Goal: Transaction & Acquisition: Register for event/course

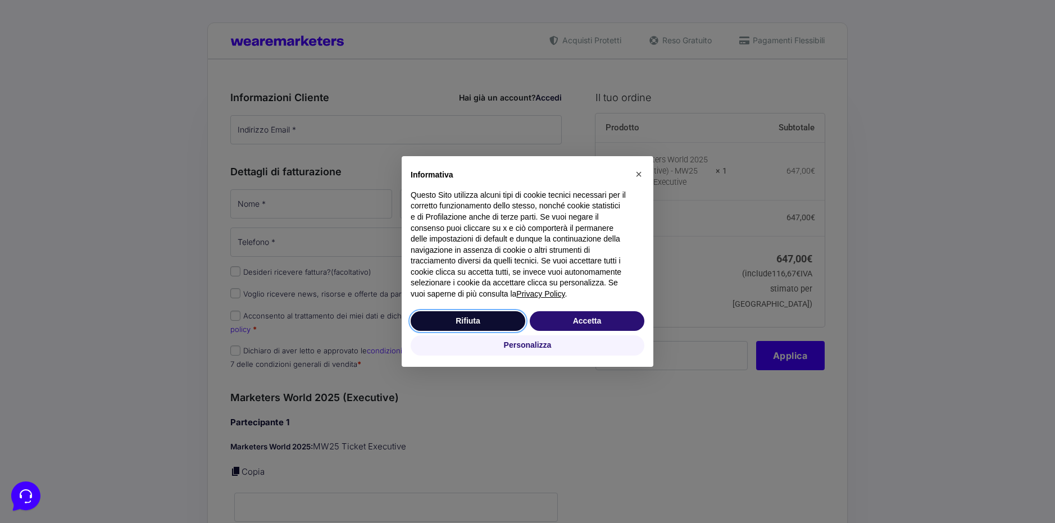
click at [498, 321] on button "Rifiuta" at bounding box center [468, 321] width 115 height 20
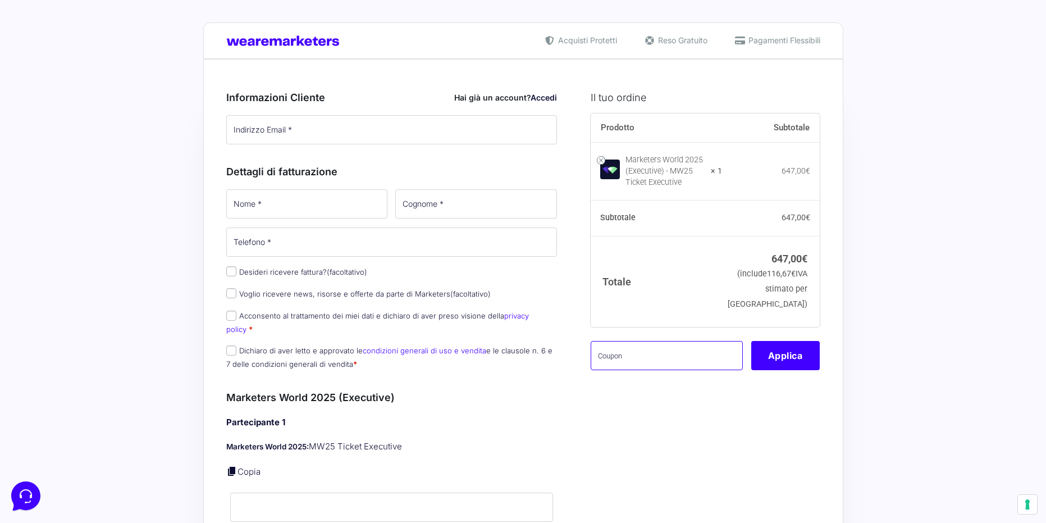
click at [620, 368] on input "text" at bounding box center [667, 355] width 152 height 29
paste input "MRK100OFFMWTEST"
type input "MRK100OFFMWTEST"
click at [786, 370] on button "Applica" at bounding box center [786, 355] width 69 height 29
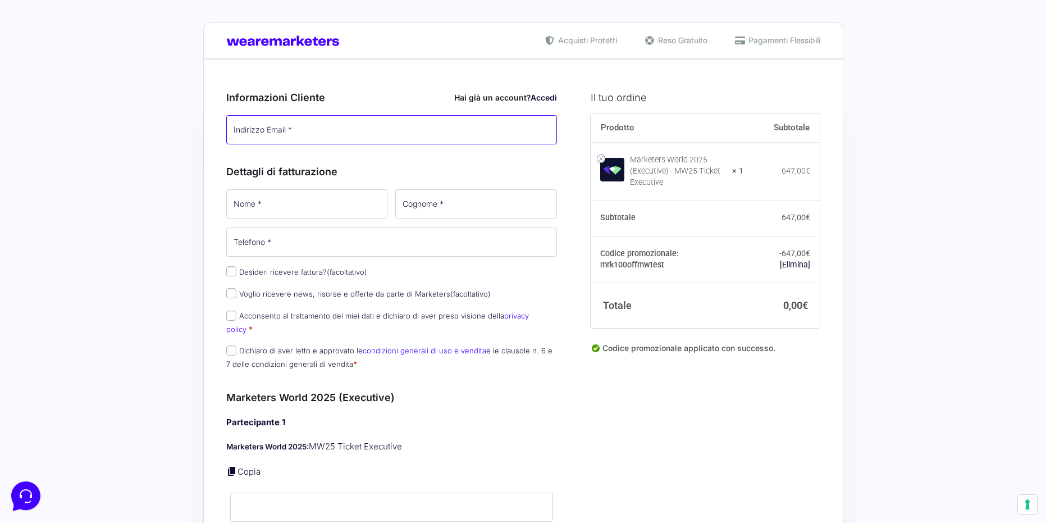
click at [416, 131] on input "Indirizzo Email *" at bounding box center [391, 129] width 331 height 29
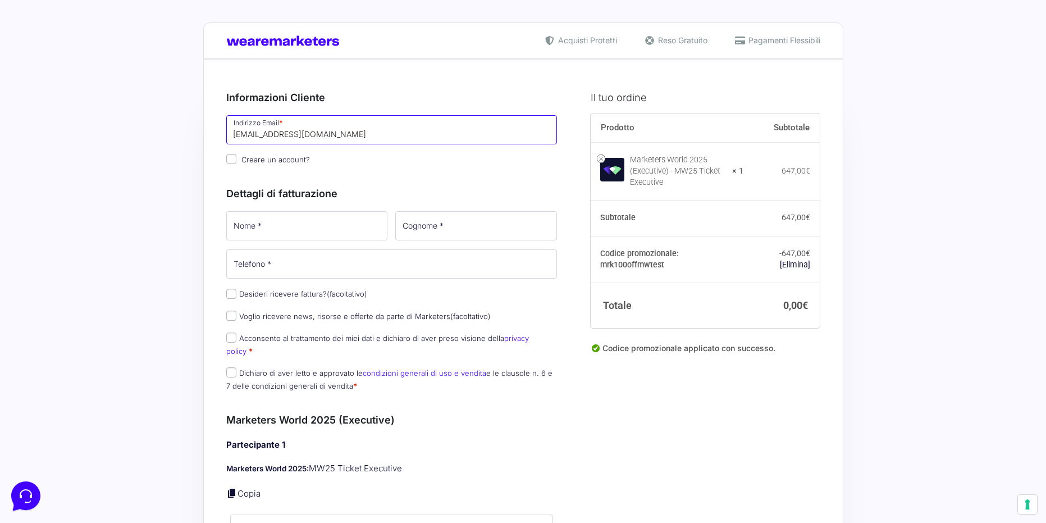
type input "[EMAIL_ADDRESS][DOMAIN_NAME]"
click at [334, 215] on input "Nome *" at bounding box center [307, 225] width 162 height 29
type input "[PERSON_NAME]"
type input "[PHONE_NUMBER]"
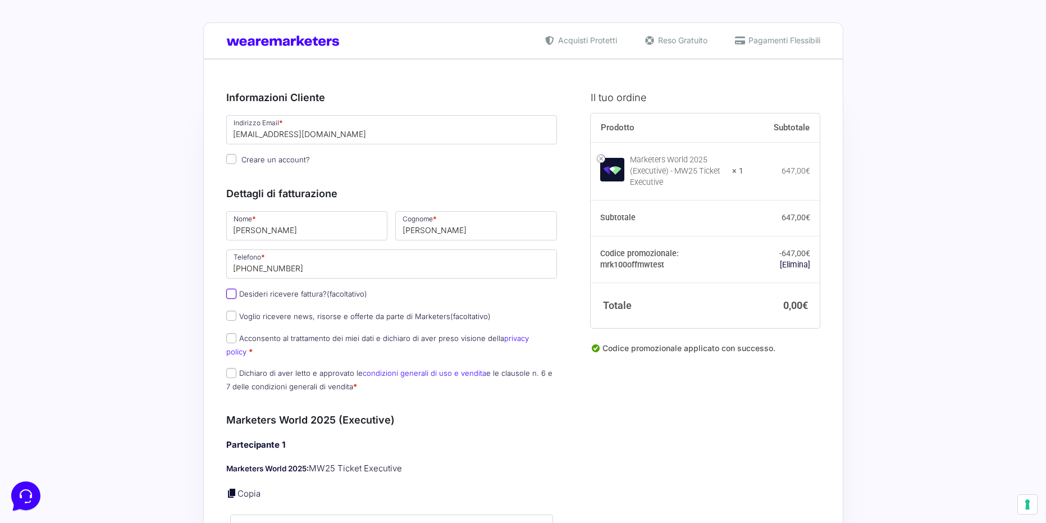
click at [233, 296] on input "Desideri ricevere fattura? (facoltativo)" at bounding box center [231, 294] width 10 height 10
checkbox input "true"
select select "IT"
type input "0000000"
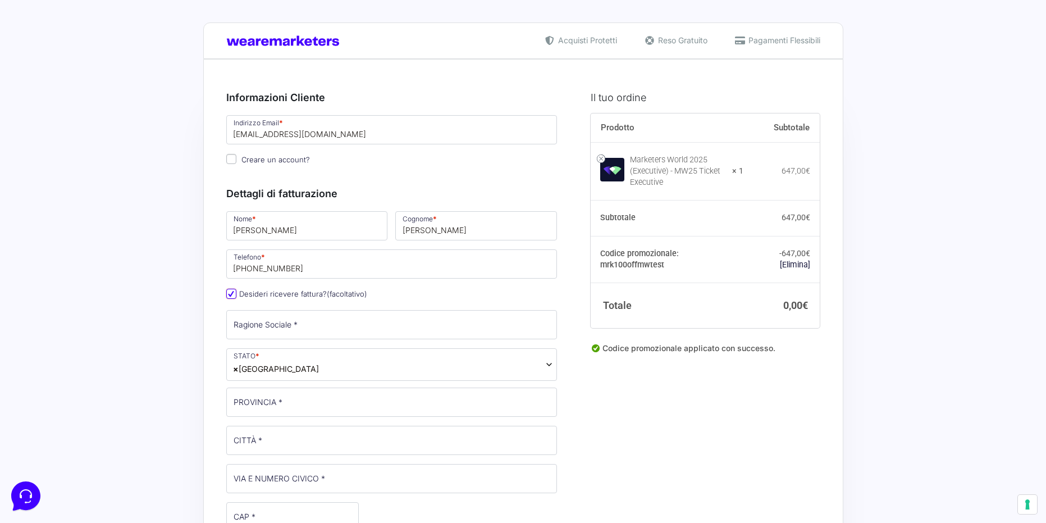
click at [233, 296] on input "Desideri ricevere fattura? (facoltativo)" at bounding box center [231, 294] width 10 height 10
checkbox input "false"
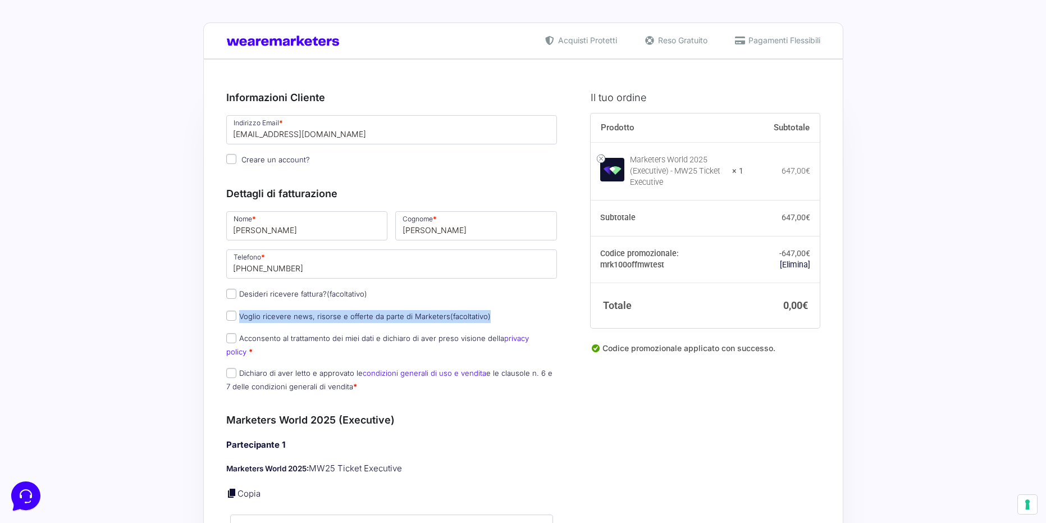
drag, startPoint x: 233, startPoint y: 329, endPoint x: 232, endPoint y: 336, distance: 7.3
click at [232, 331] on div "Nome * [PERSON_NAME] * [PERSON_NAME] Telefono * [PHONE_NUMBER] Desideri ricever…" at bounding box center [391, 305] width 339 height 190
click at [233, 338] on input "Acconsento al trattamento dei miei dati e dichiaro di aver preso visione della …" at bounding box center [231, 338] width 10 height 10
checkbox input "true"
click at [233, 366] on p "Dichiaro di aver letto e approvato le condizioni generali di uso e vendita e le…" at bounding box center [391, 379] width 339 height 29
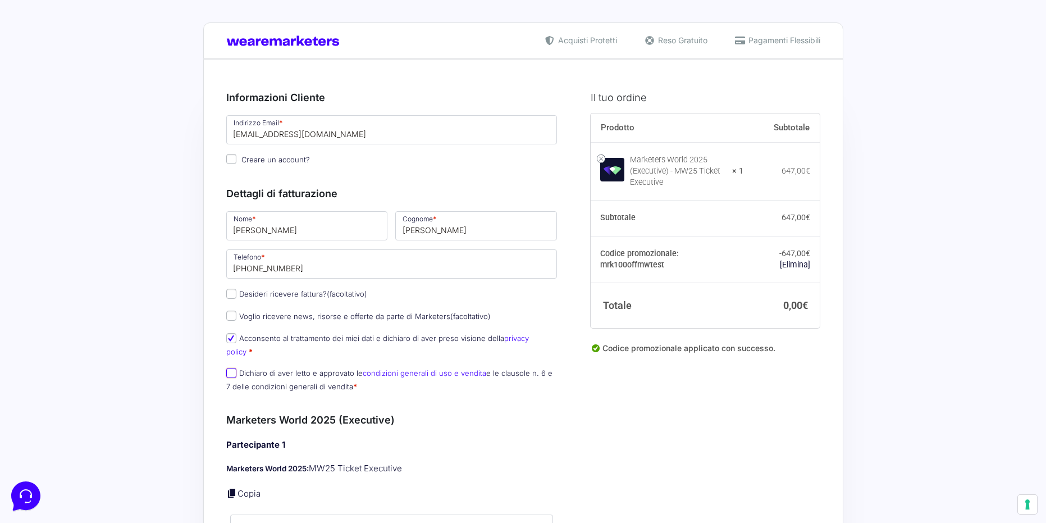
click at [230, 368] on input "Dichiaro di aver letto e approvato le condizioni generali di uso e vendita e le…" at bounding box center [231, 373] width 10 height 10
checkbox input "true"
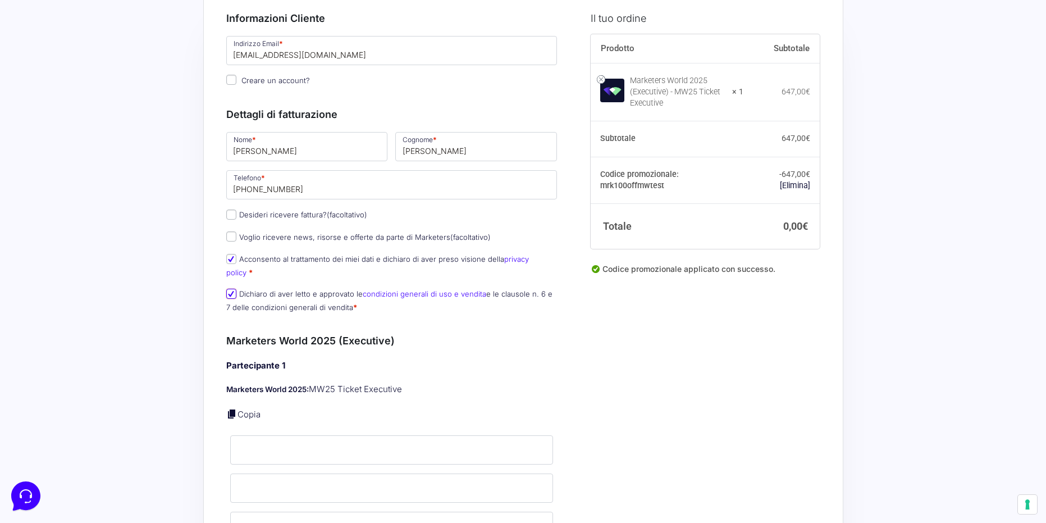
scroll to position [112, 0]
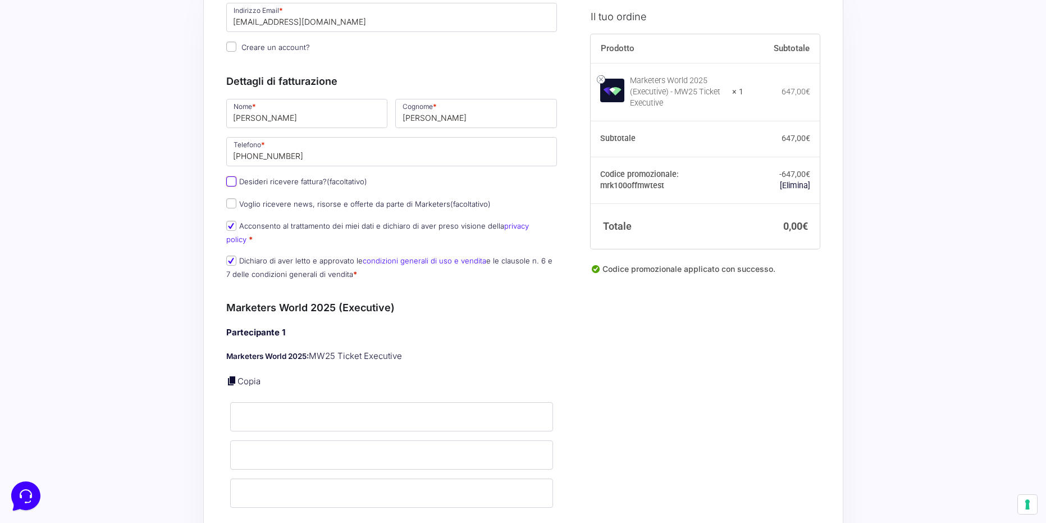
click at [230, 179] on input "Desideri ricevere fattura? (facoltativo)" at bounding box center [231, 181] width 10 height 10
checkbox input "true"
select select "IT"
type input "0000000"
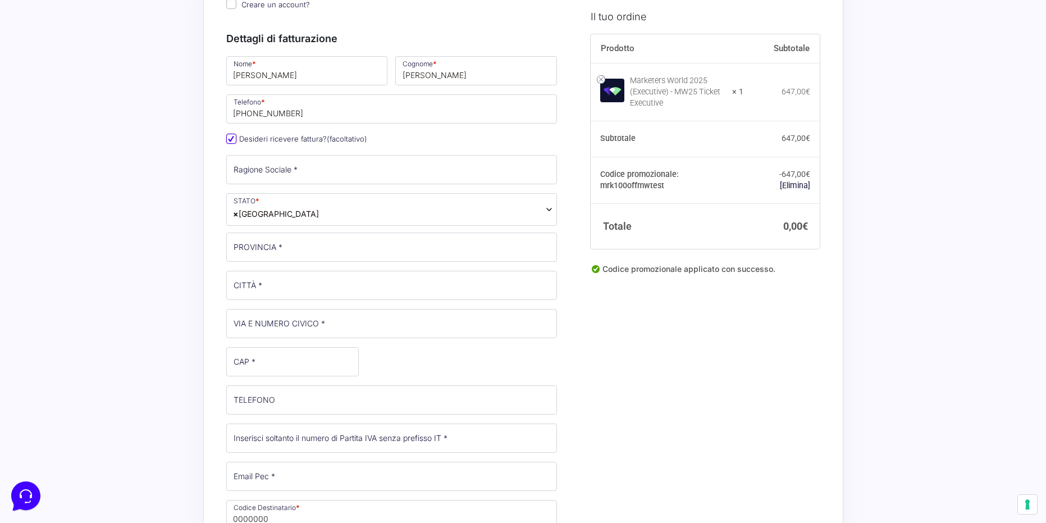
scroll to position [337, 0]
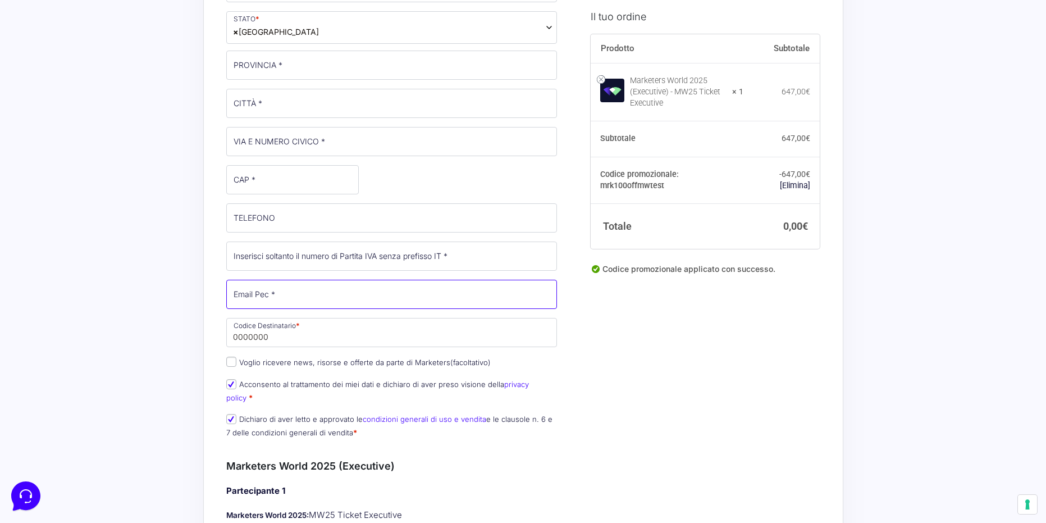
drag, startPoint x: 271, startPoint y: 296, endPoint x: 271, endPoint y: 311, distance: 14.6
click at [271, 296] on input "Email Pec *" at bounding box center [391, 294] width 331 height 29
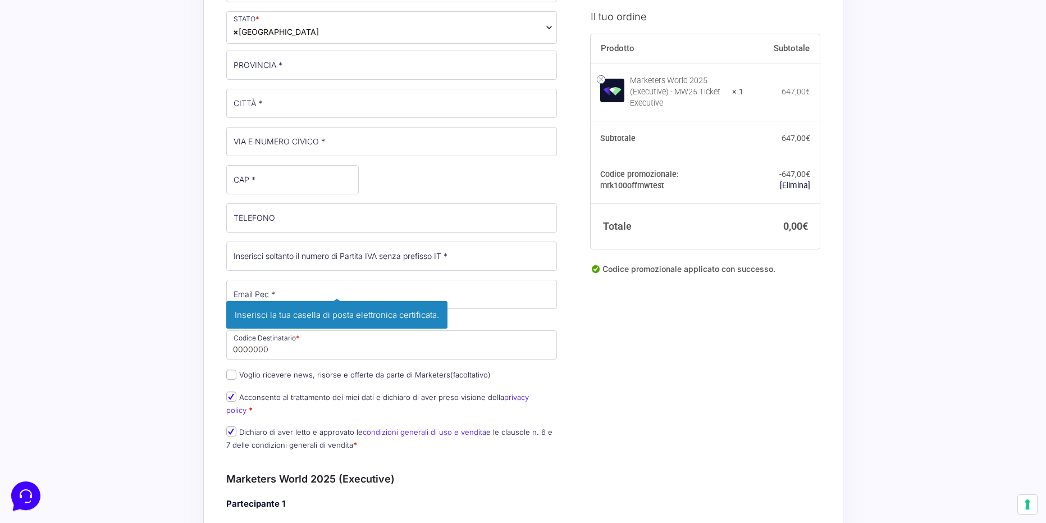
click at [197, 334] on div "Acquisti Protetti Reso Gratuito Pagamenti Flessibili Riepilogo Ordine 0,00 € Pr…" at bounding box center [523, 409] width 1046 height 1493
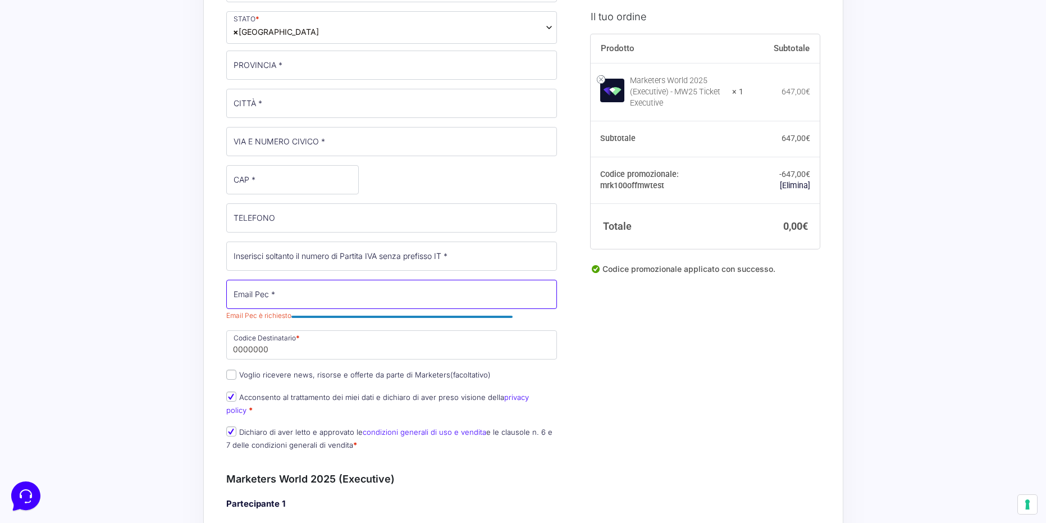
click at [298, 288] on input "Email Pec *" at bounding box center [391, 294] width 331 height 29
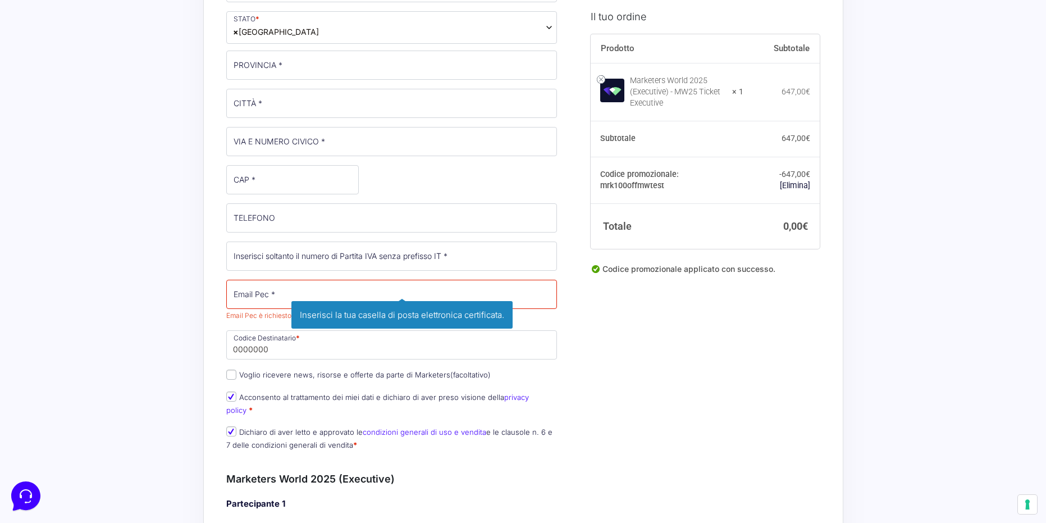
click at [499, 319] on span "Inserisci la tua casella di posta elettronica certificata." at bounding box center [402, 315] width 221 height 28
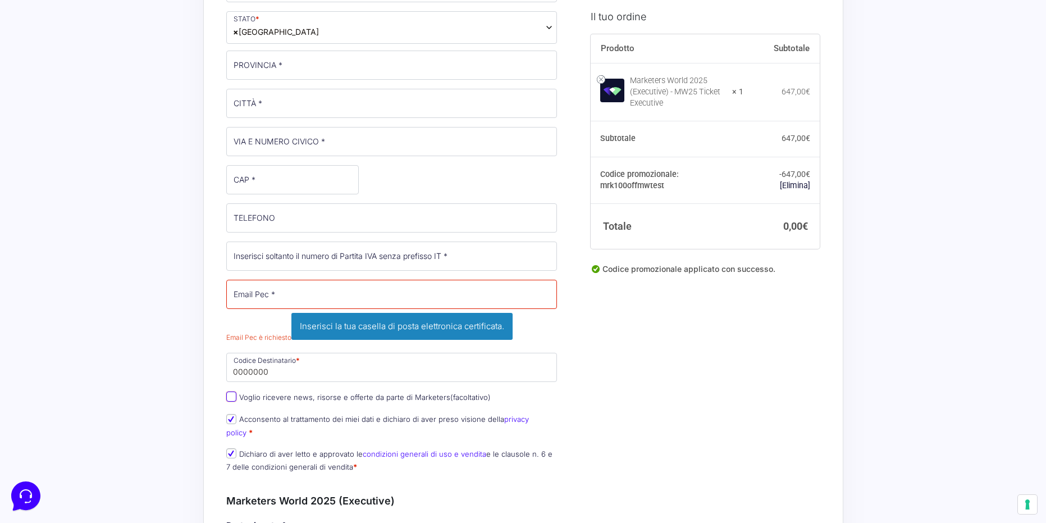
click at [229, 373] on div "Nome * [PERSON_NAME] * [PERSON_NAME] Telefono * [PHONE_NUMBER] Desideri ricever…" at bounding box center [391, 176] width 339 height 608
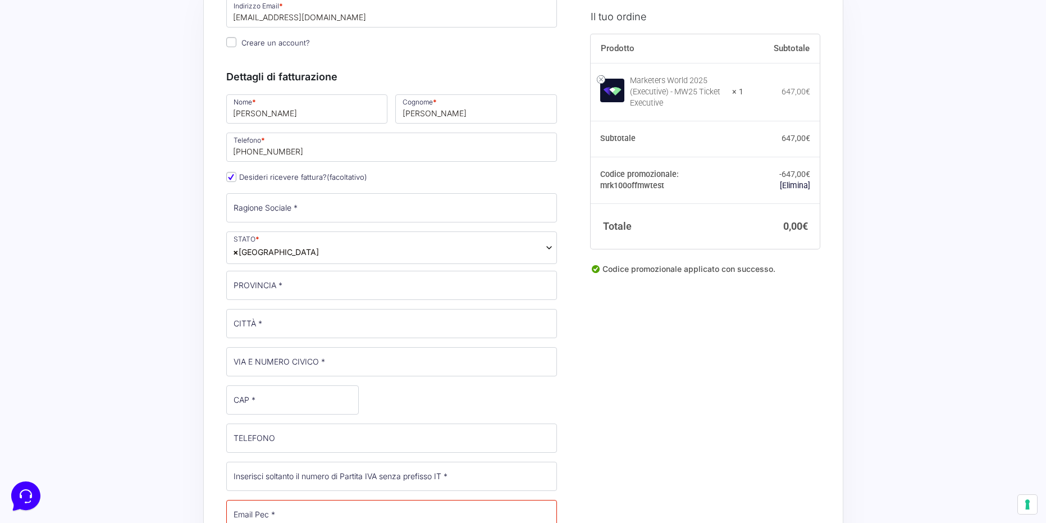
scroll to position [112, 0]
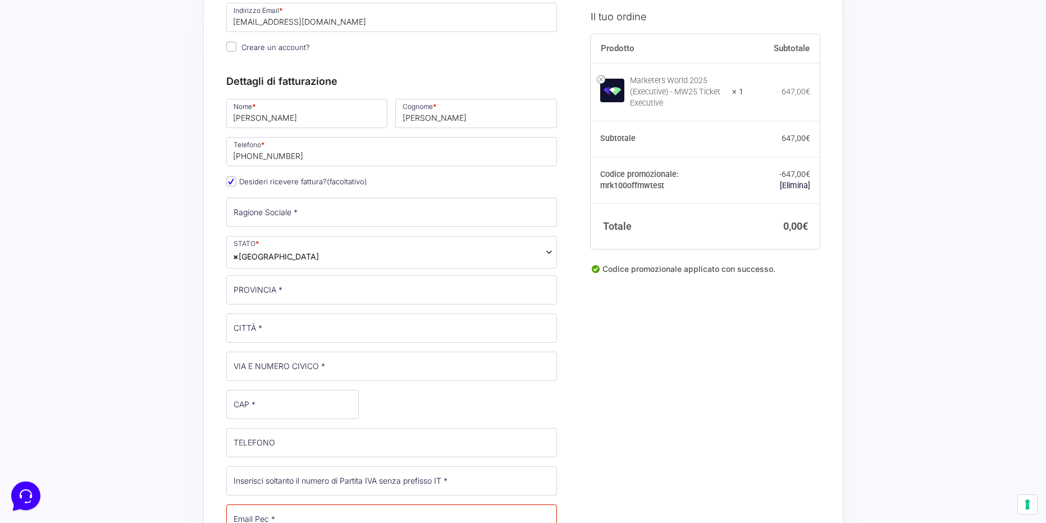
click at [240, 188] on p "Desideri ricevere fattura? (facoltativo)" at bounding box center [391, 182] width 339 height 16
click at [235, 184] on label "Desideri ricevere fattura? (facoltativo)" at bounding box center [296, 181] width 141 height 9
click at [232, 184] on input "Desideri ricevere fattura? (facoltativo)" at bounding box center [231, 181] width 10 height 10
checkbox input "false"
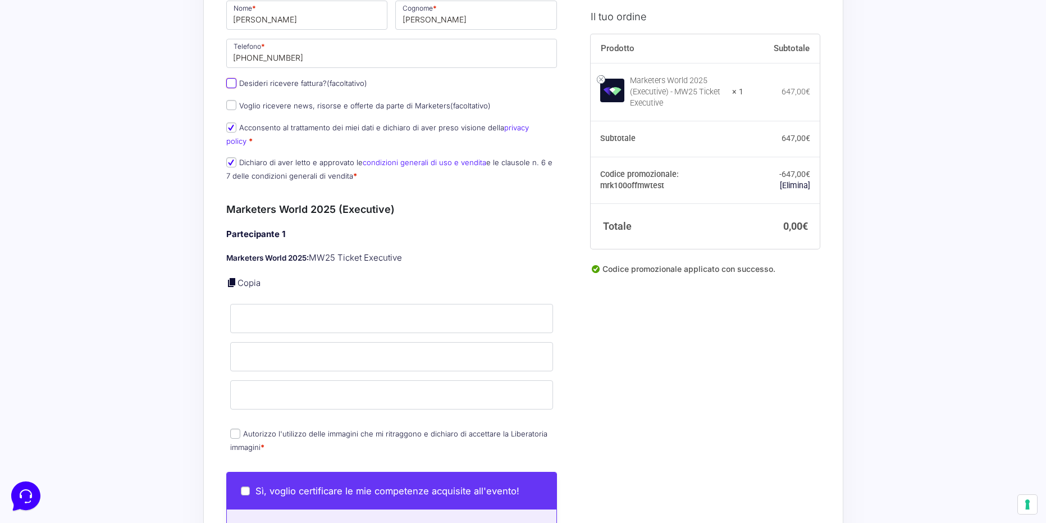
scroll to position [281, 0]
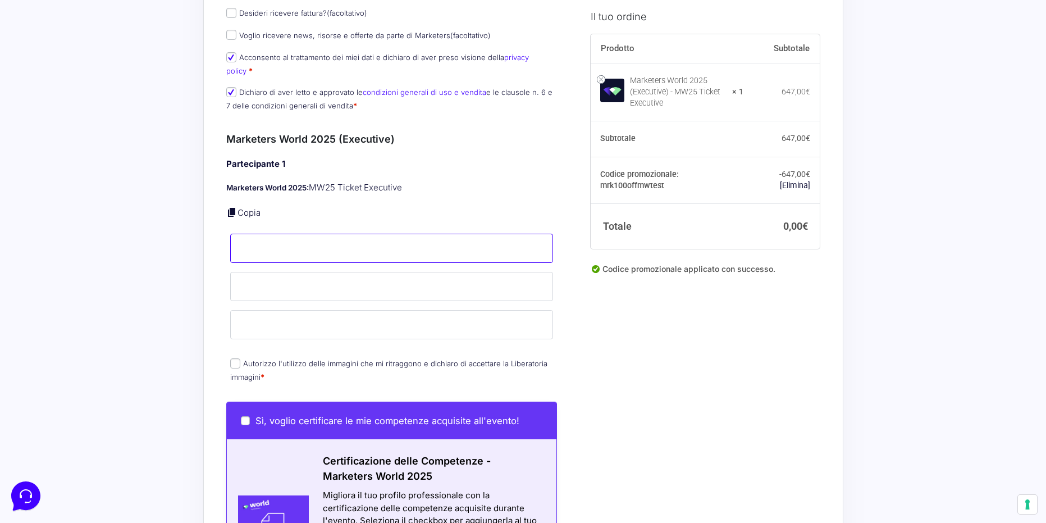
click at [328, 239] on input "Nome *" at bounding box center [392, 248] width 324 height 29
type input "[PERSON_NAME]"
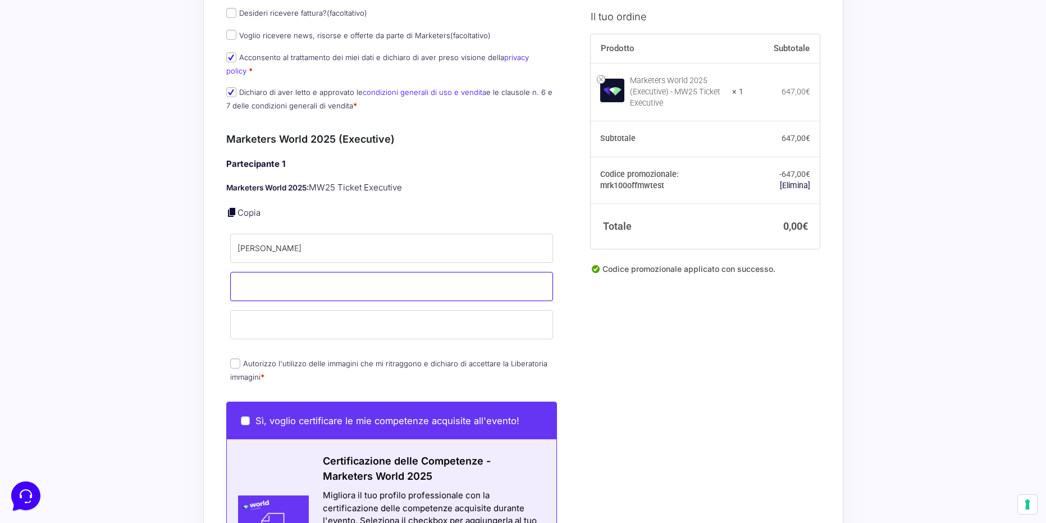
type input "[PERSON_NAME]"
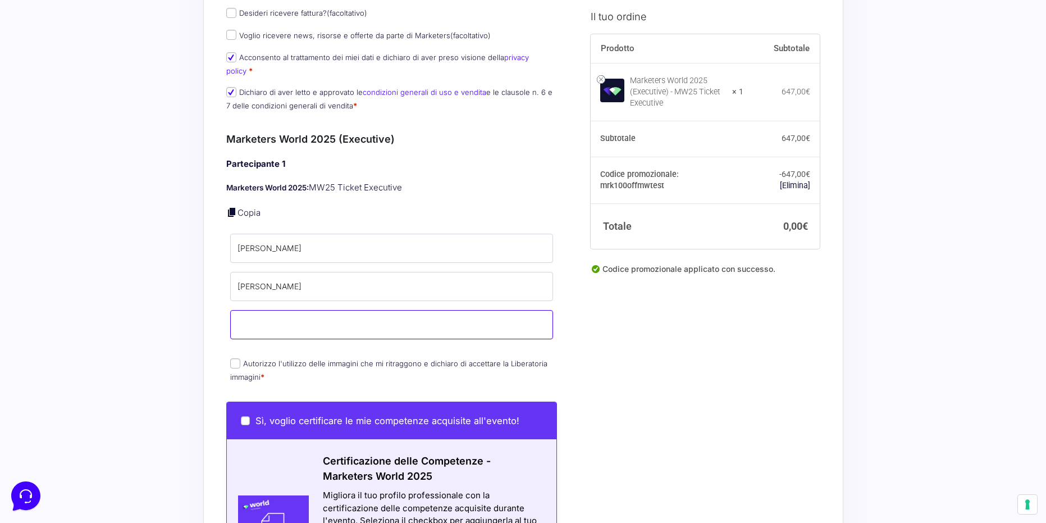
type input "[EMAIL_ADDRESS][DOMAIN_NAME]"
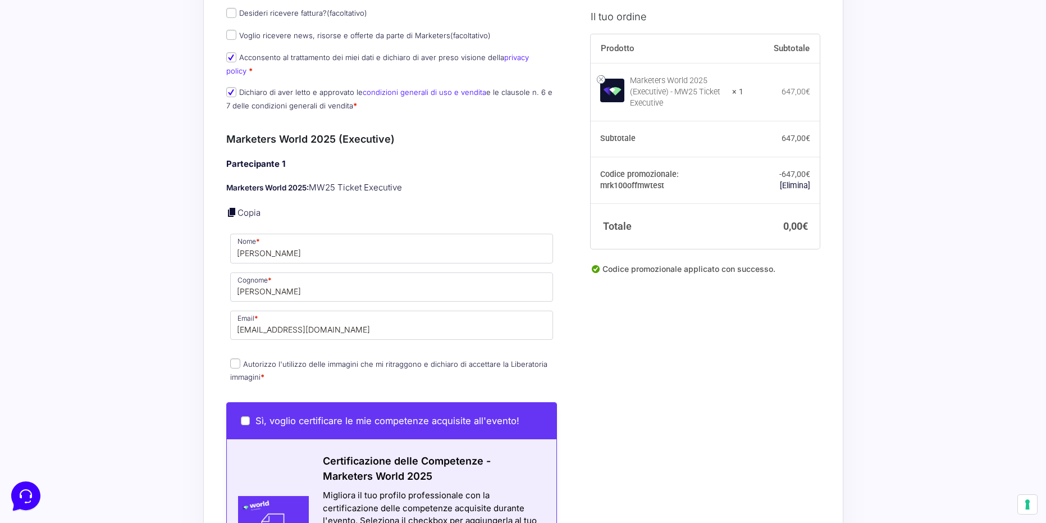
click at [235, 358] on input "Autorizzo l'utilizzo delle immagini che mi ritraggono e dichiaro di accettare l…" at bounding box center [235, 363] width 10 height 10
checkbox input "true"
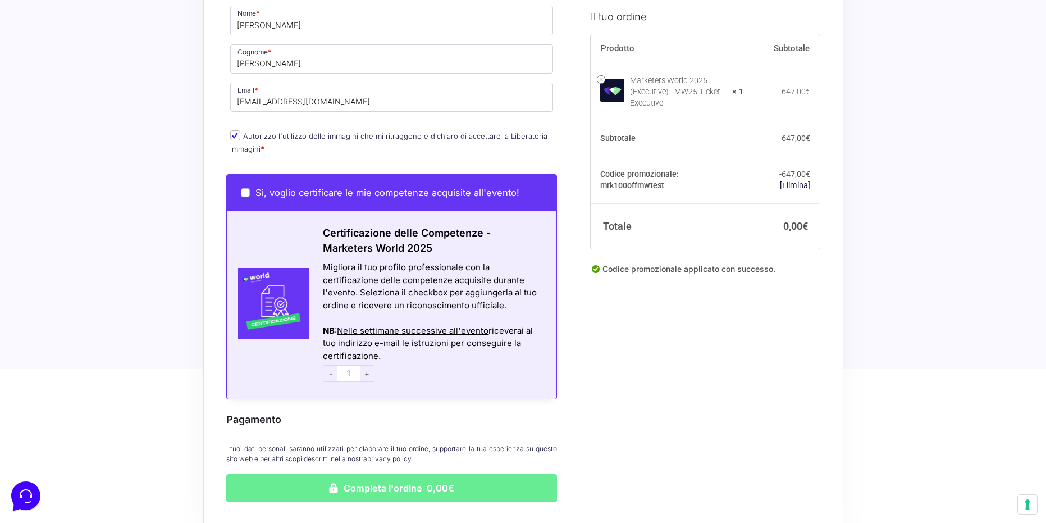
scroll to position [521, 0]
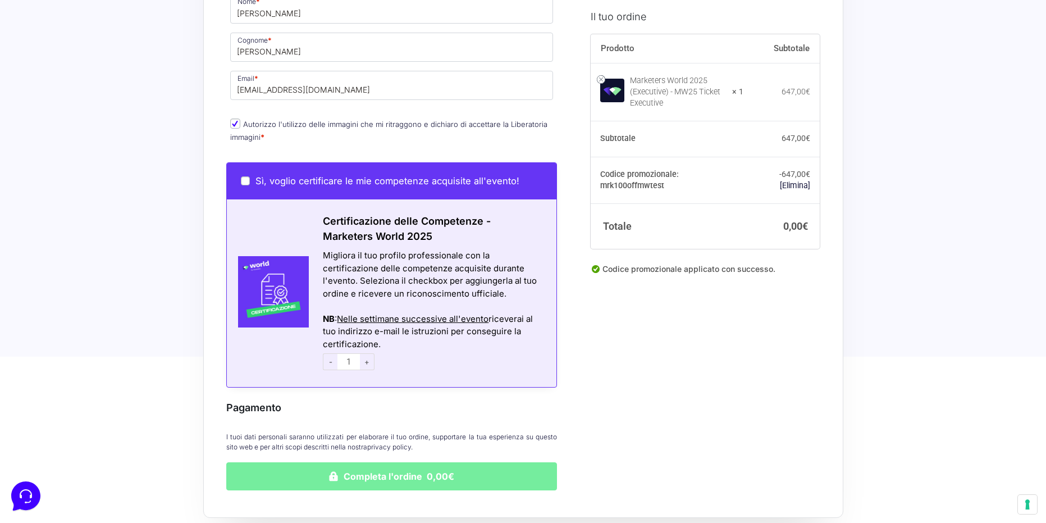
click at [363, 471] on button "Completa l'ordine 0,00€" at bounding box center [391, 476] width 331 height 28
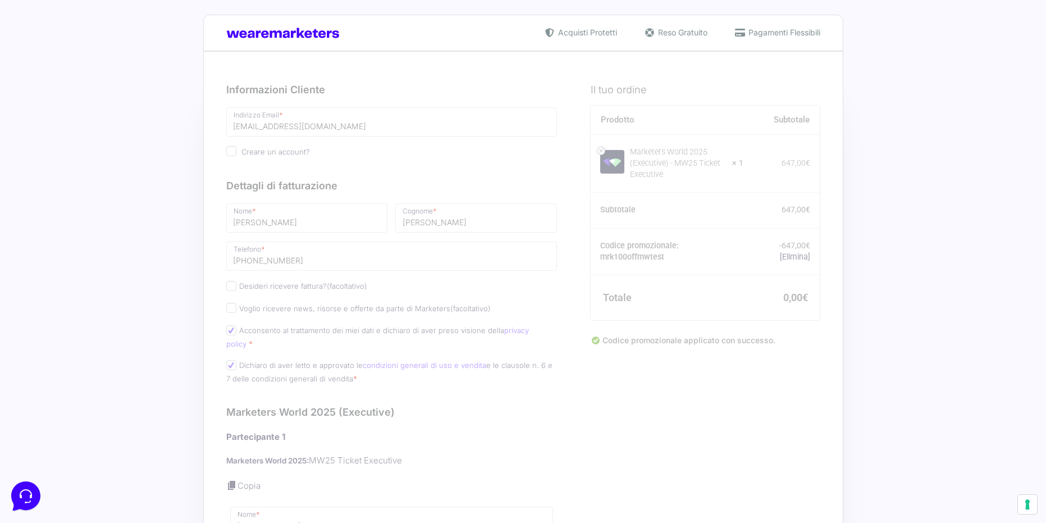
scroll to position [0, 0]
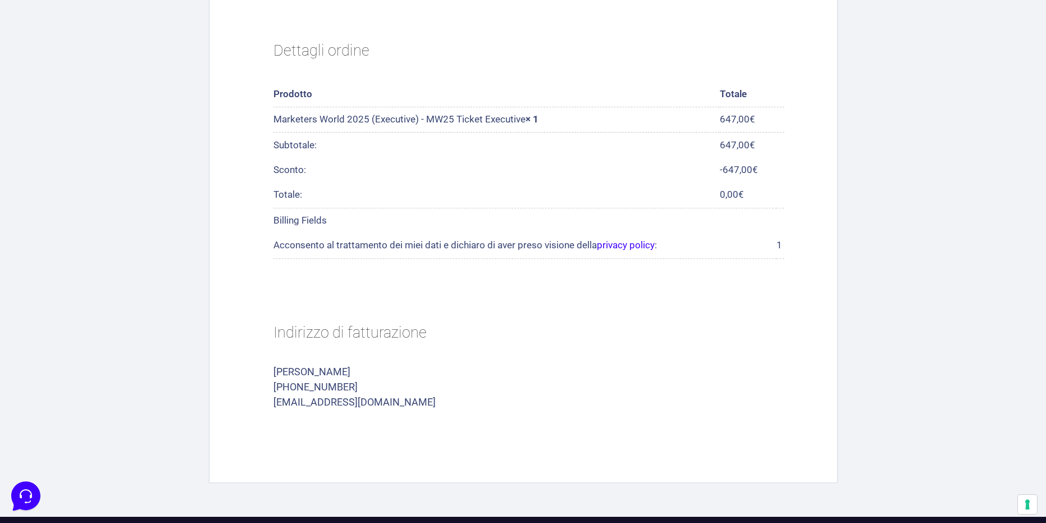
scroll to position [399, 0]
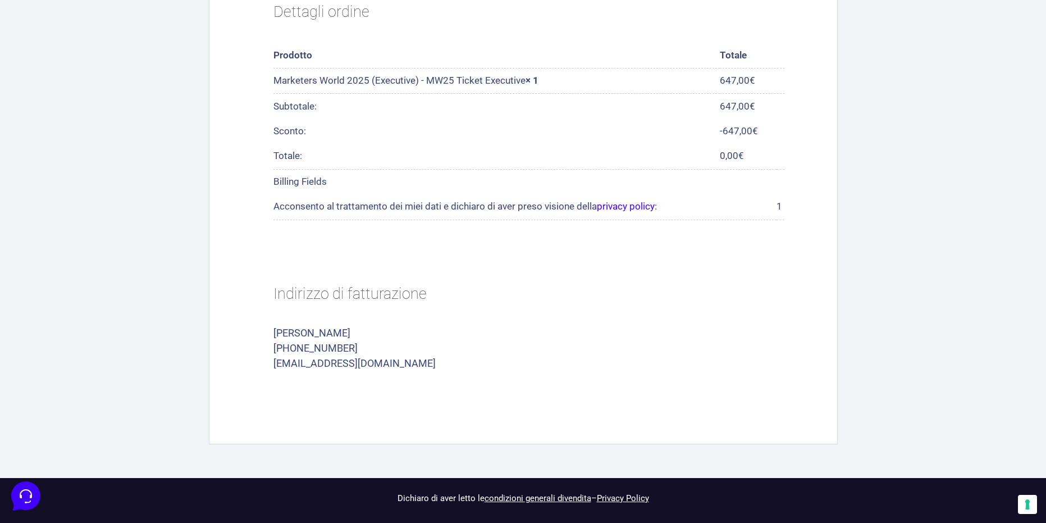
drag, startPoint x: 338, startPoint y: 372, endPoint x: 340, endPoint y: 365, distance: 7.5
click at [338, 371] on section "Indirizzo di fatturazione Ernani Nicola Ritrovato +393442733790 ernani2807@gmai…" at bounding box center [529, 328] width 562 height 145
click at [340, 363] on p "[EMAIL_ADDRESS][DOMAIN_NAME]" at bounding box center [529, 363] width 511 height 15
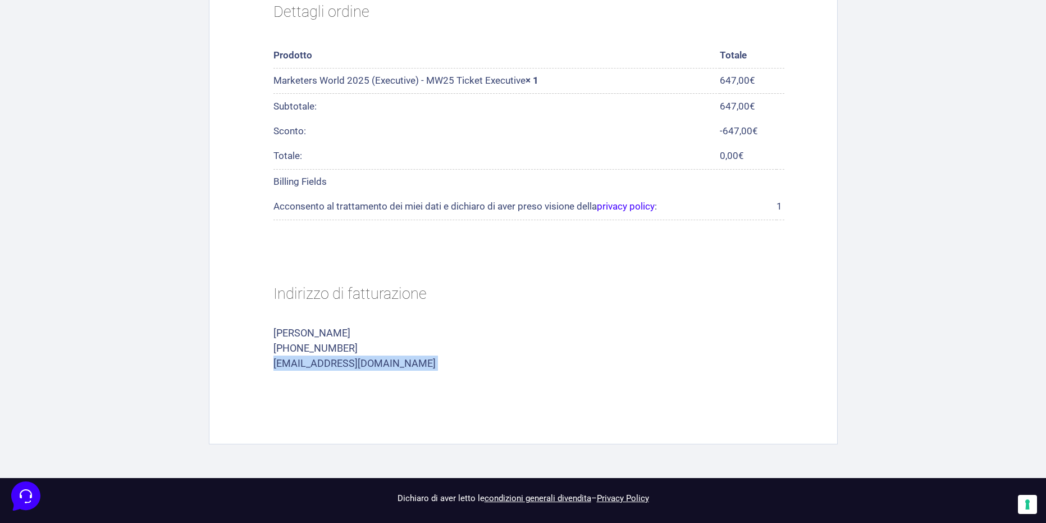
copy div "[EMAIL_ADDRESS][DOMAIN_NAME]"
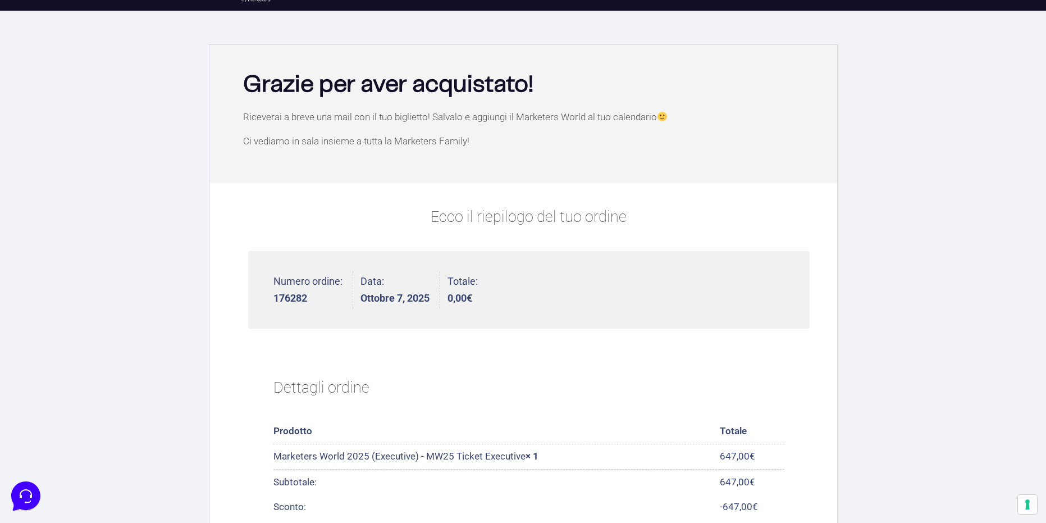
scroll to position [6, 0]
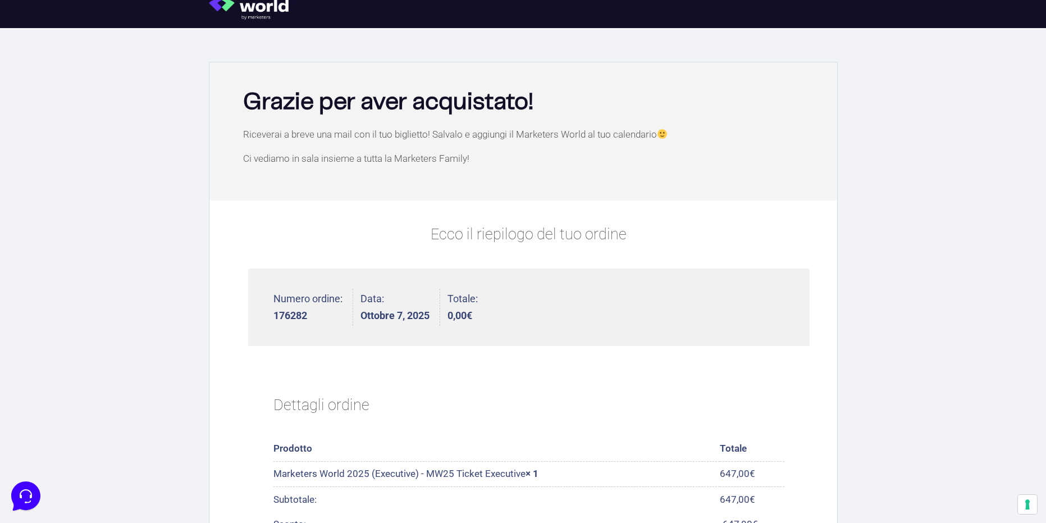
click at [649, 125] on div "Grazie per aver acquistato!" at bounding box center [523, 99] width 617 height 63
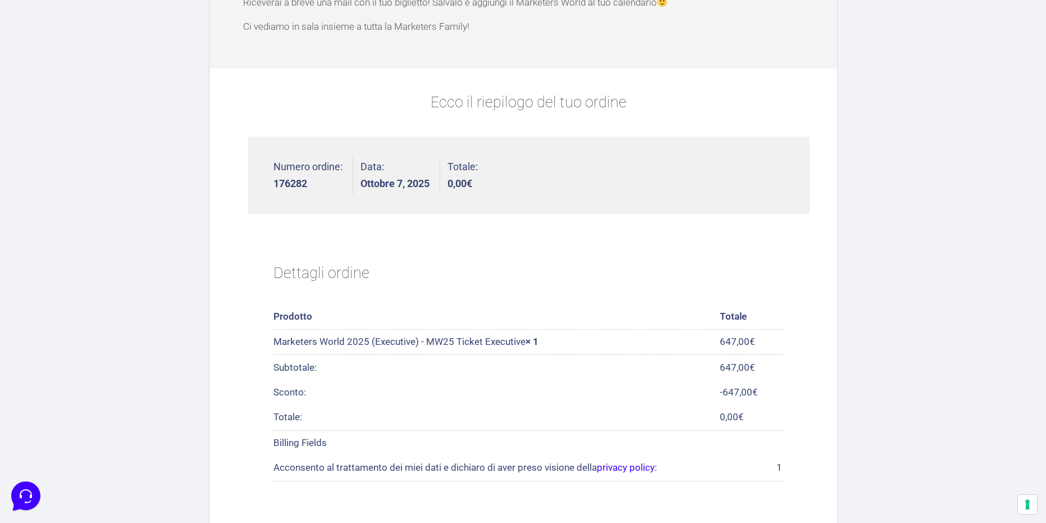
scroll to position [231, 0]
